Goal: Obtain resource: Obtain resource

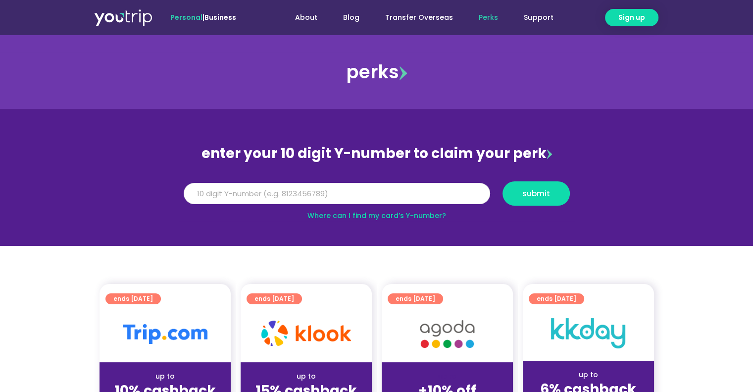
click at [322, 192] on input "Y Number" at bounding box center [337, 194] width 307 height 22
type input "8111453277"
click at [529, 195] on span "submit" at bounding box center [537, 193] width 28 height 7
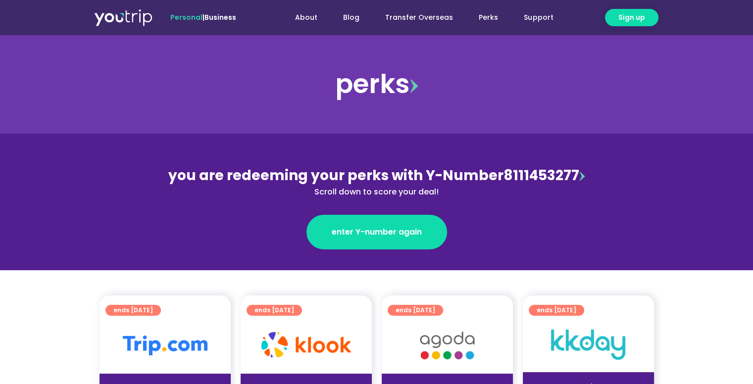
click at [505, 177] on div "you are redeeming your perks with Y-Number 8111453277 Scroll down to score your…" at bounding box center [377, 181] width 430 height 33
click at [526, 173] on div "you are redeeming your perks with Y-Number 8111453277 Scroll down to score your…" at bounding box center [377, 181] width 430 height 33
